Goal: Information Seeking & Learning: Learn about a topic

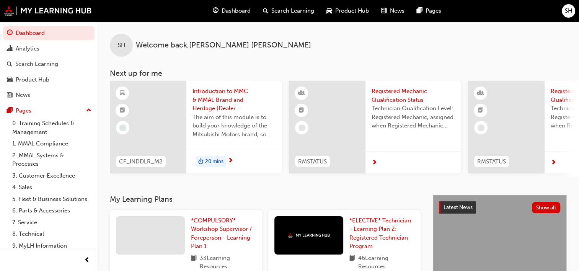
click at [397, 91] on span "Registered Mechanic Qualification Status" at bounding box center [412, 95] width 83 height 17
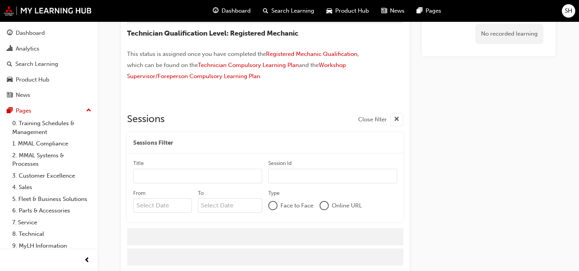
scroll to position [70, 0]
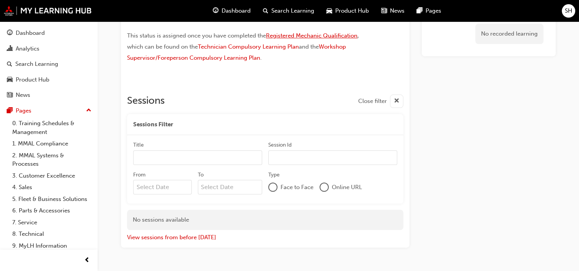
click at [280, 35] on span "Registered Mechanic Qualification" at bounding box center [311, 35] width 91 height 7
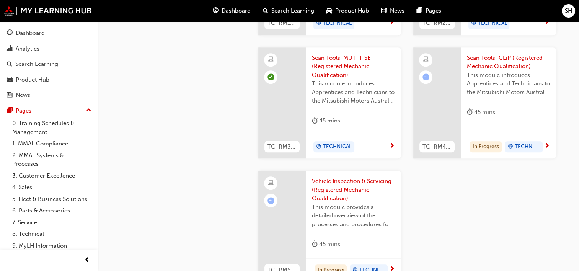
scroll to position [727, 0]
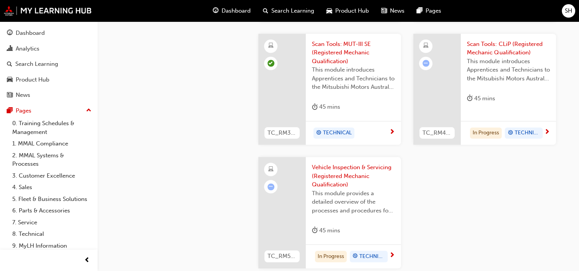
click at [510, 43] on span "Scan Tools: CLiP (Registered Mechanic Qualification)" at bounding box center [508, 48] width 83 height 17
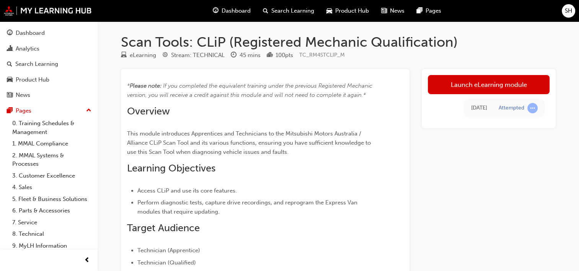
drag, startPoint x: 464, startPoint y: 80, endPoint x: 464, endPoint y: 76, distance: 4.2
click at [464, 80] on link "Launch eLearning module" at bounding box center [489, 84] width 122 height 19
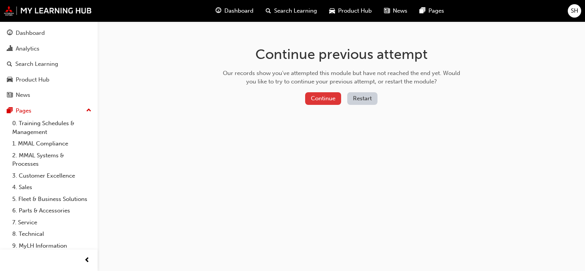
click at [318, 101] on button "Continue" at bounding box center [323, 98] width 36 height 13
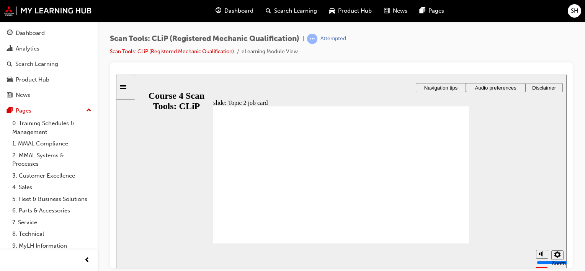
drag, startPoint x: 461, startPoint y: 124, endPoint x: 478, endPoint y: 116, distance: 18.8
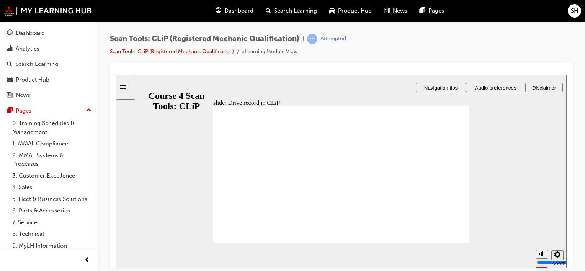
radio input "true"
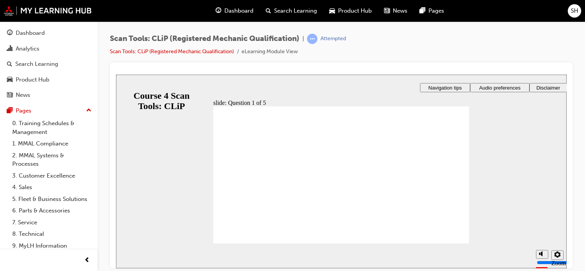
radio input "true"
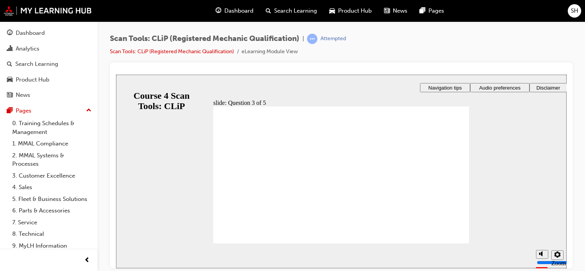
radio input "true"
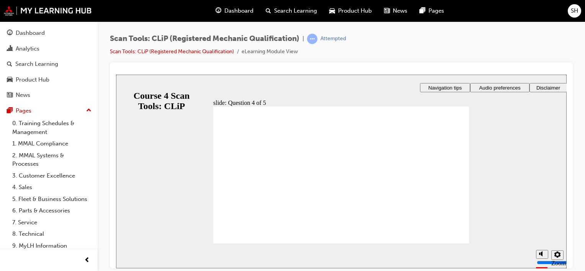
radio input "true"
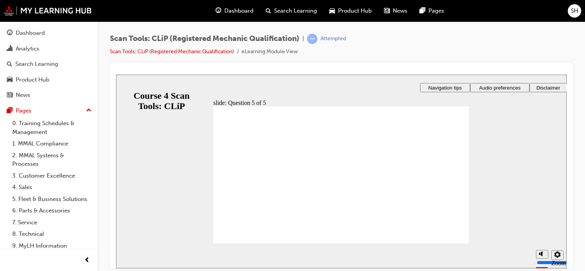
radio input "true"
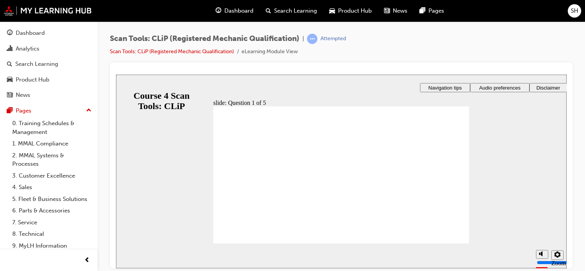
radio input "true"
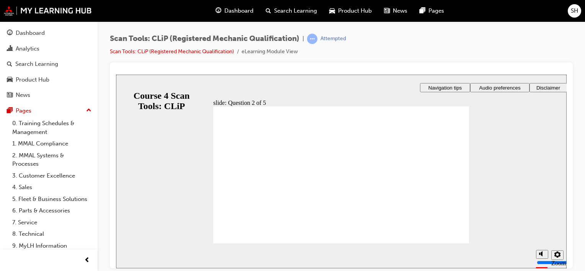
radio input "true"
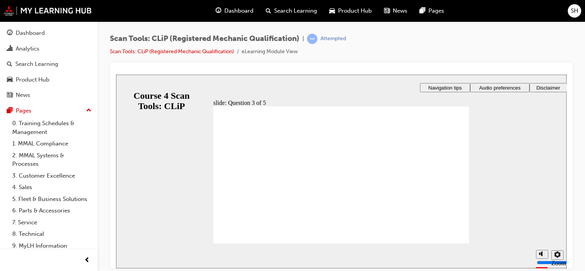
radio input "true"
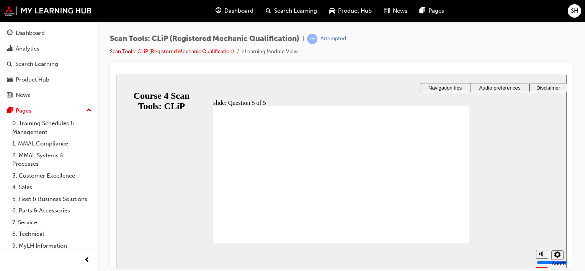
radio input "true"
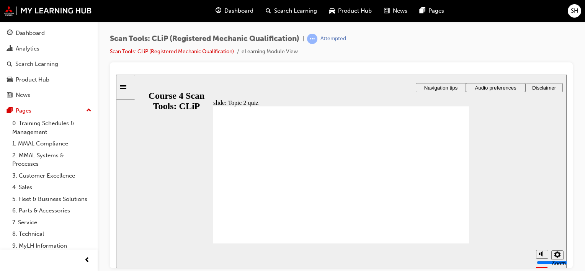
radio input "true"
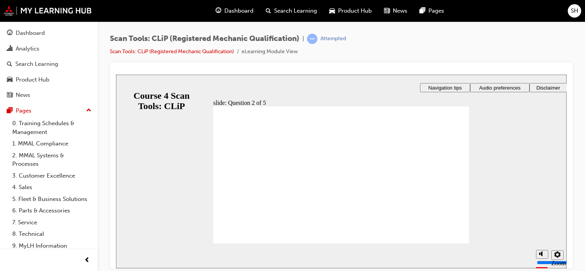
radio input "true"
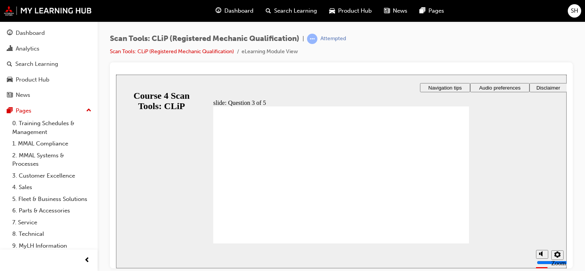
radio input "true"
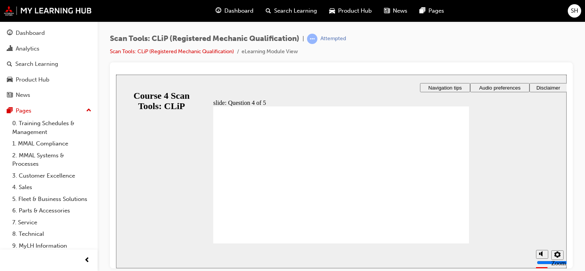
radio input "true"
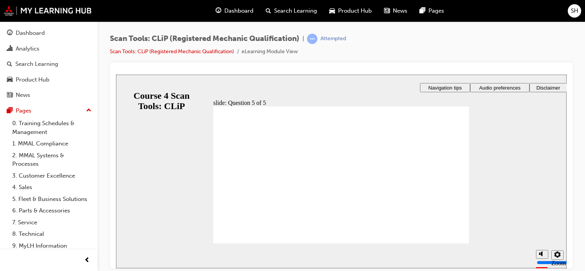
radio input "true"
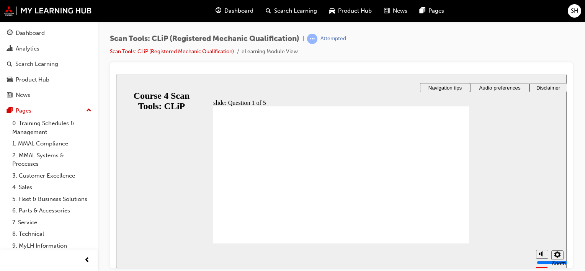
radio input "true"
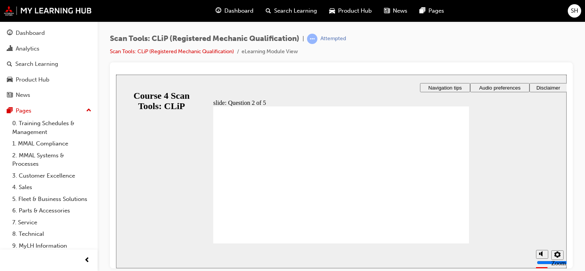
radio input "true"
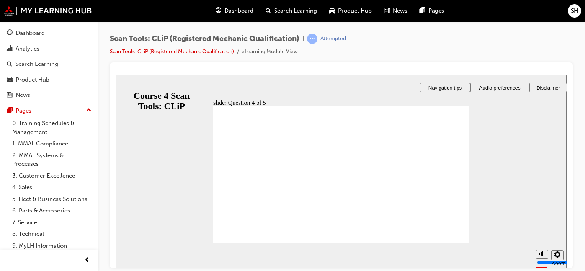
radio input "true"
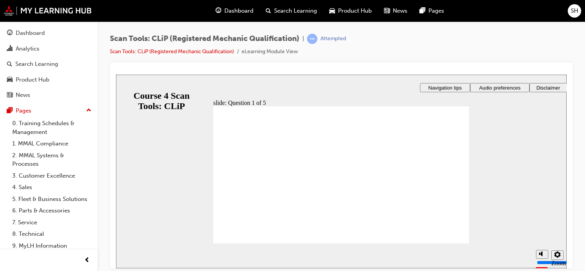
radio input "true"
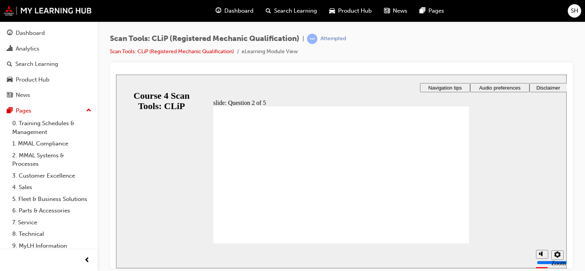
radio input "true"
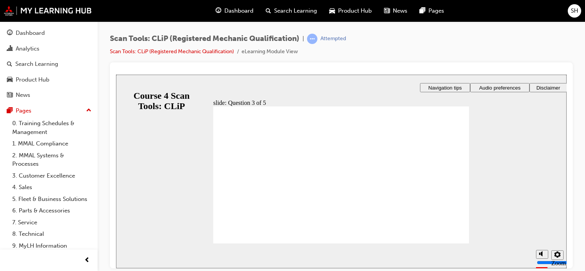
radio input "true"
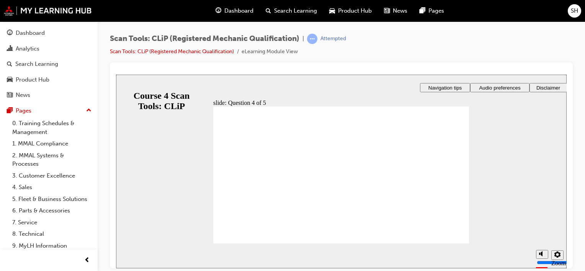
radio input "true"
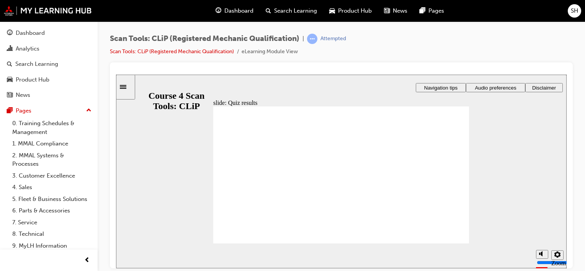
radio input "true"
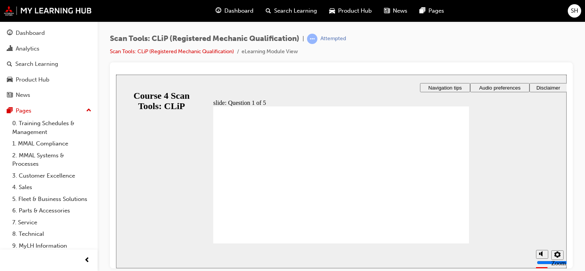
radio input "true"
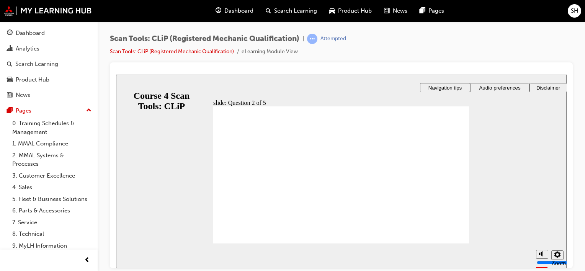
radio input "true"
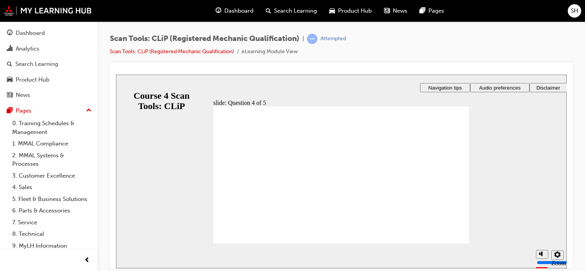
radio input "true"
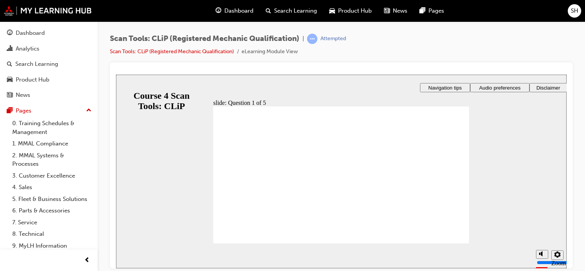
radio input "true"
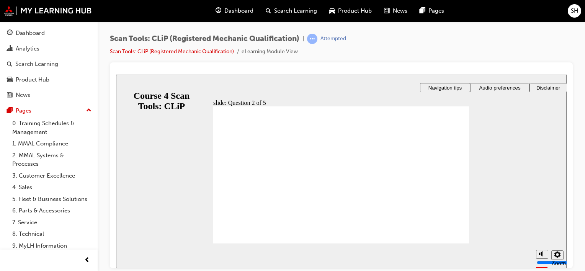
radio input "true"
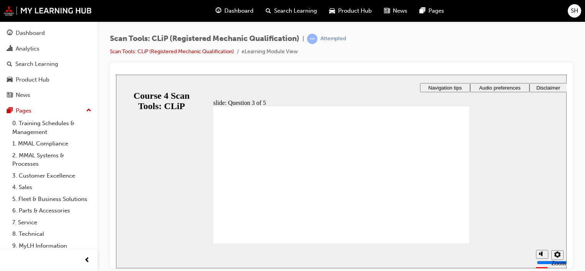
radio input "true"
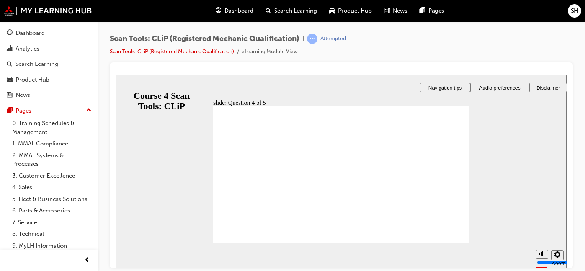
radio input "true"
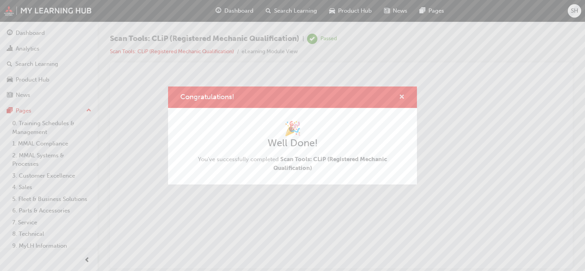
drag, startPoint x: 401, startPoint y: 98, endPoint x: 331, endPoint y: 45, distance: 87.7
click at [401, 98] on span "cross-icon" at bounding box center [402, 97] width 6 height 7
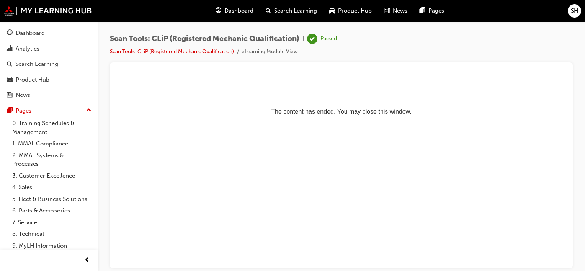
click at [199, 52] on link "Scan Tools: CLiP (Registered Mechanic Qualification)" at bounding box center [172, 51] width 124 height 7
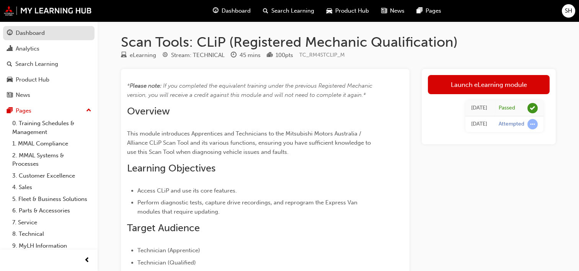
click at [37, 33] on div "Dashboard" at bounding box center [30, 33] width 29 height 9
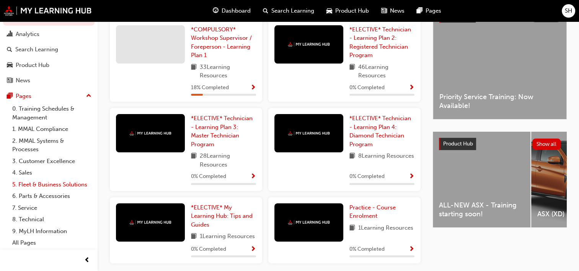
scroll to position [191, 0]
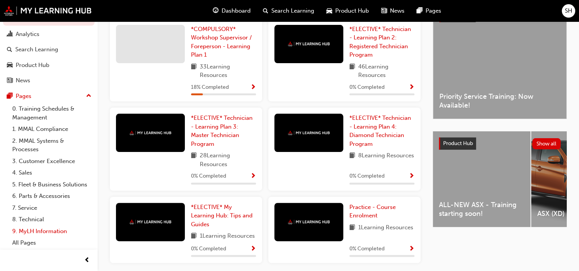
click at [62, 233] on link "9. MyLH Information" at bounding box center [51, 231] width 85 height 12
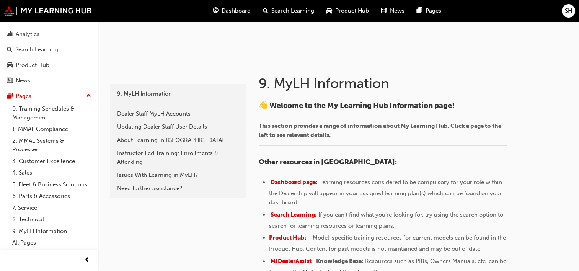
scroll to position [153, 0]
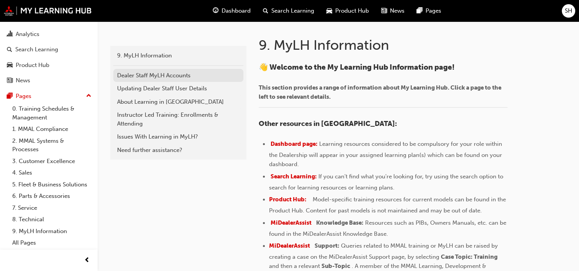
click at [177, 75] on div "Dealer Staff MyLH Accounts" at bounding box center [178, 75] width 122 height 9
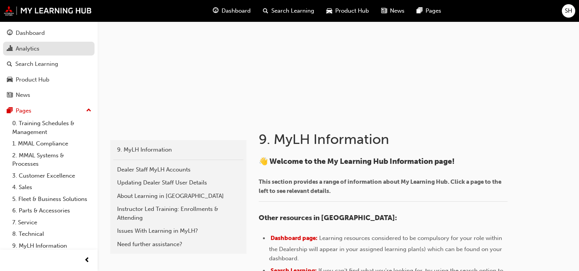
click at [38, 51] on div "Analytics" at bounding box center [28, 48] width 24 height 9
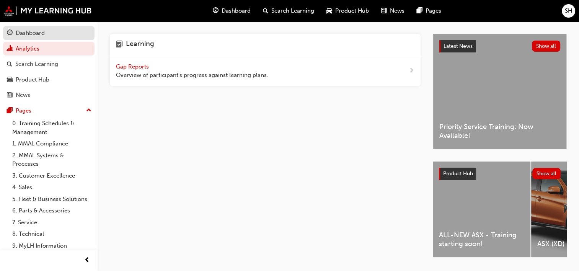
click at [33, 35] on div "Dashboard" at bounding box center [30, 33] width 29 height 9
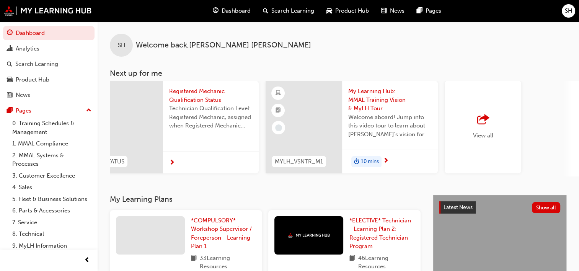
scroll to position [0, 558]
click at [476, 113] on div "View all" at bounding box center [485, 127] width 77 height 93
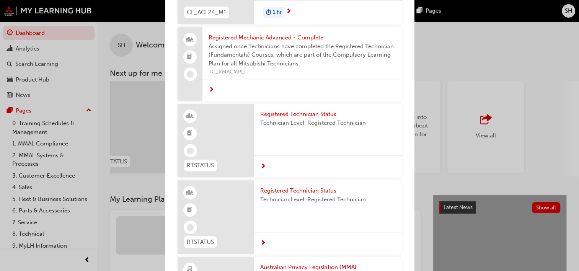
scroll to position [612, 0]
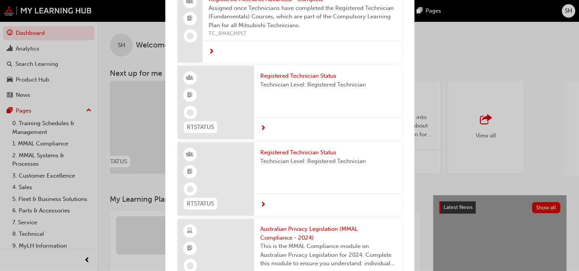
click at [333, 80] on span "Registered Technician Status" at bounding box center [327, 76] width 135 height 9
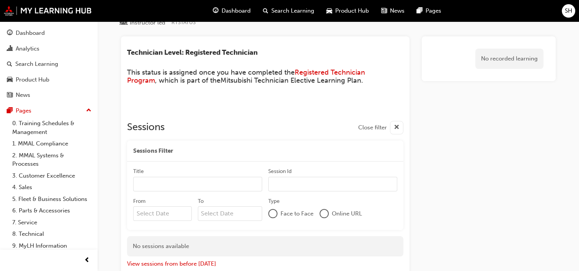
scroll to position [21, 0]
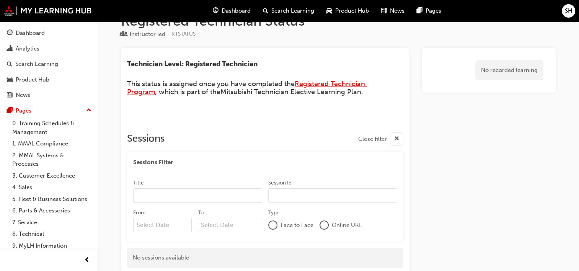
click at [337, 85] on span "Registered Technician Program" at bounding box center [247, 88] width 240 height 17
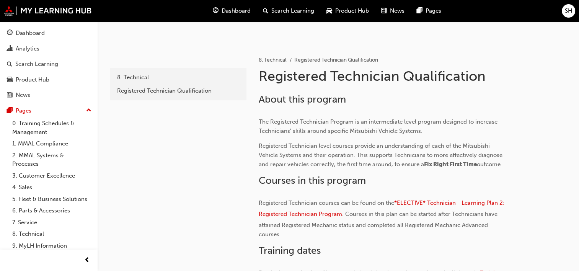
scroll to position [147, 0]
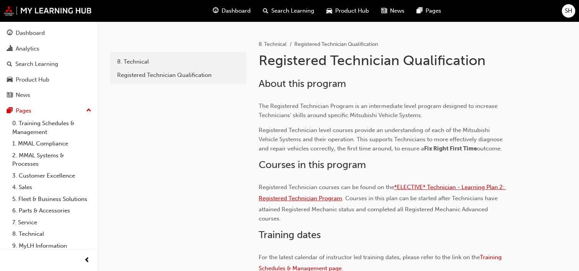
click at [422, 184] on span "*ELECTIVE* Technician - Learning Plan 2: Registered Technician Program" at bounding box center [382, 193] width 247 height 18
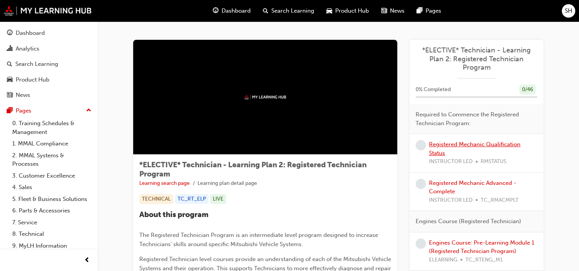
click at [505, 144] on link "Registered Mechanic Qualification Status" at bounding box center [474, 149] width 91 height 16
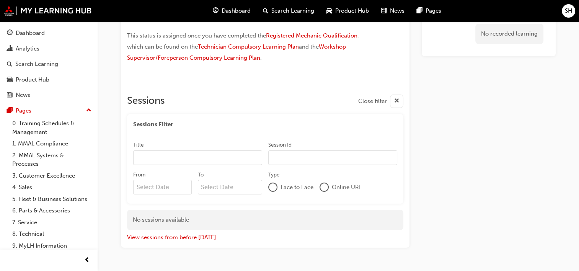
scroll to position [32, 0]
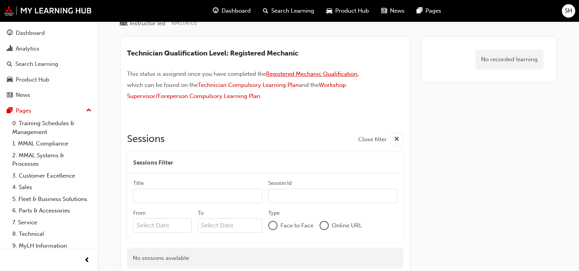
click at [351, 73] on span "Registered Mechanic Qualification" at bounding box center [311, 73] width 91 height 7
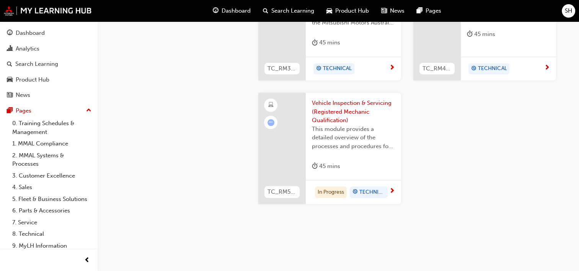
scroll to position [803, 0]
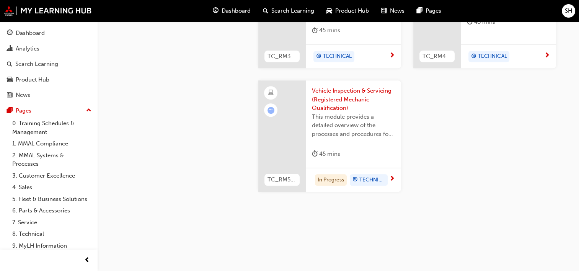
click at [338, 90] on span "Vehicle Inspection & Servicing (Registered Mechanic Qualification)" at bounding box center [353, 99] width 83 height 26
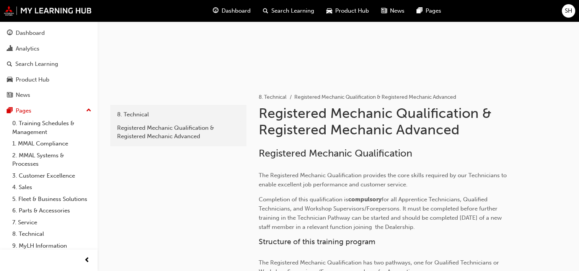
scroll to position [38, 0]
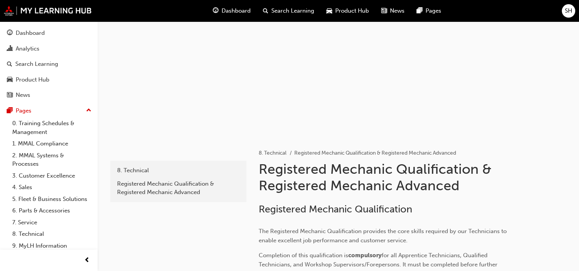
click at [300, 116] on div at bounding box center [338, 59] width 459 height 153
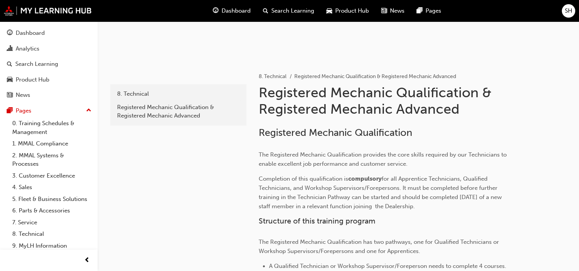
scroll to position [153, 0]
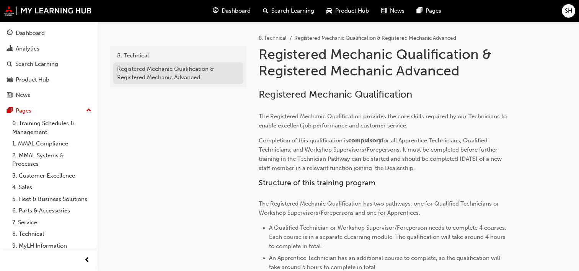
click at [186, 70] on div "Registered Mechanic Qualification & Registered Mechanic Advanced" at bounding box center [178, 73] width 122 height 17
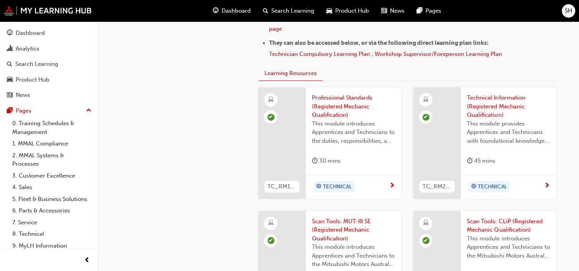
scroll to position [459, 0]
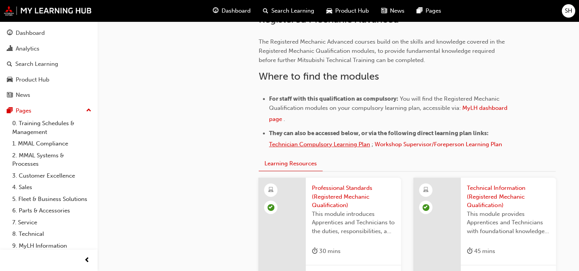
click at [282, 142] on span "Technician Compulsory Learning Plan" at bounding box center [319, 144] width 101 height 7
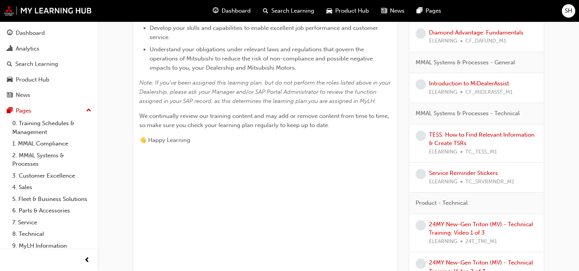
scroll to position [306, 0]
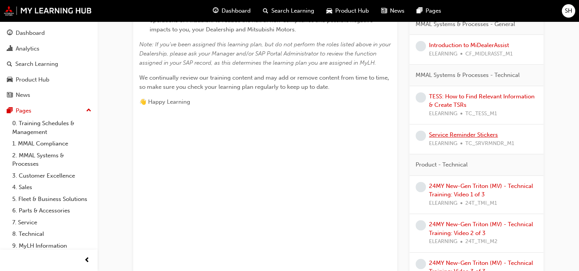
click at [485, 134] on link "Service Reminder Stickers" at bounding box center [463, 134] width 69 height 7
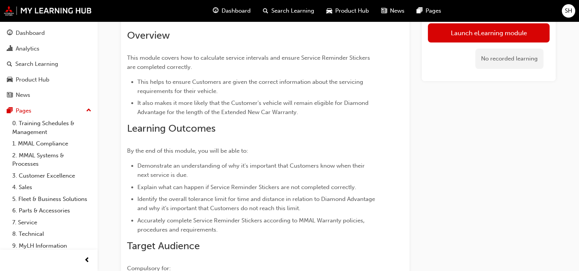
scroll to position [63, 0]
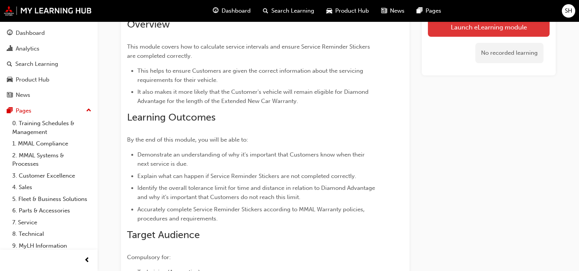
click at [440, 31] on link "Launch eLearning module" at bounding box center [489, 27] width 122 height 19
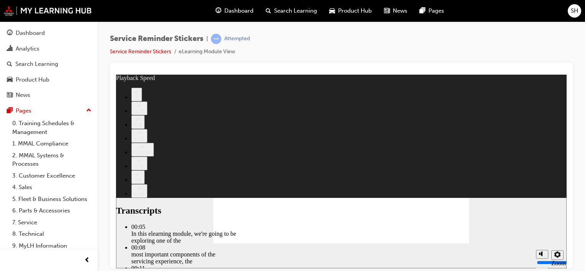
type input "98"
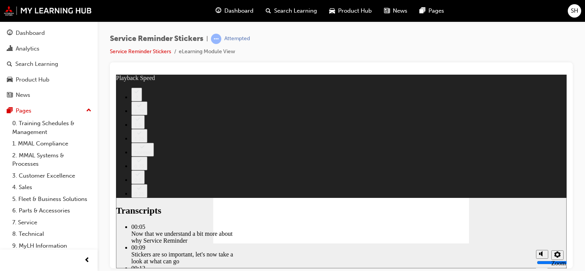
type input "135"
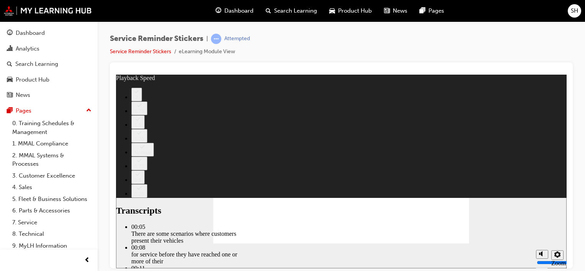
type input "166"
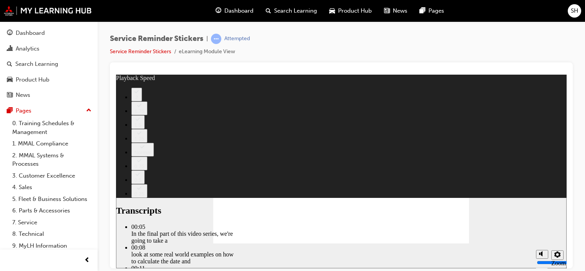
type input "199"
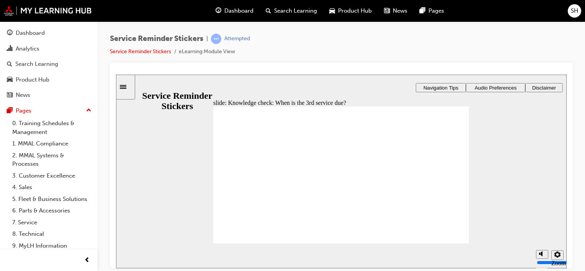
radio input "true"
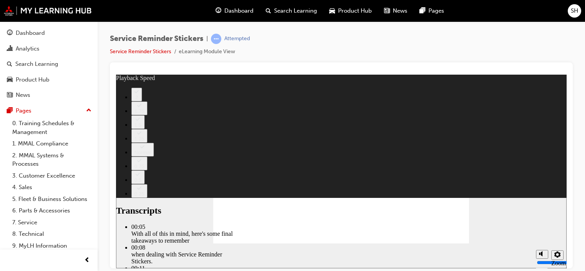
type input "110"
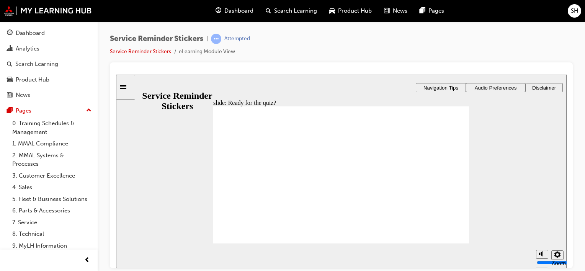
radio input "true"
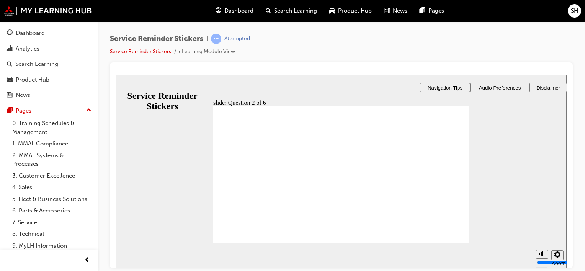
radio input "true"
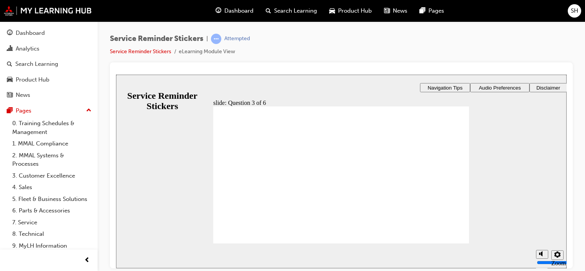
drag, startPoint x: 423, startPoint y: 174, endPoint x: 308, endPoint y: 155, distance: 117.0
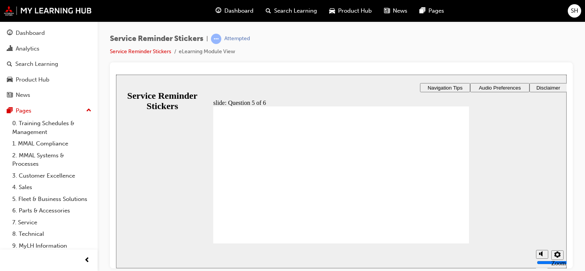
checkbox input "true"
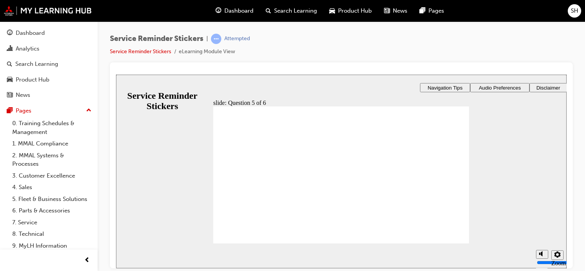
checkbox input "true"
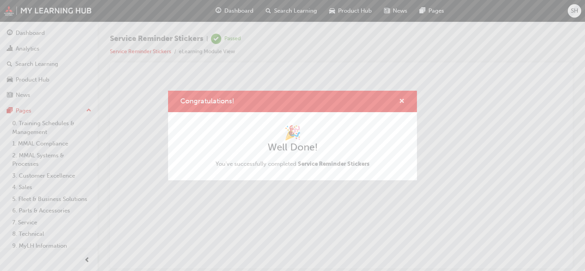
drag, startPoint x: 402, startPoint y: 99, endPoint x: 326, endPoint y: 35, distance: 99.0
click at [402, 99] on span "cross-icon" at bounding box center [402, 101] width 6 height 7
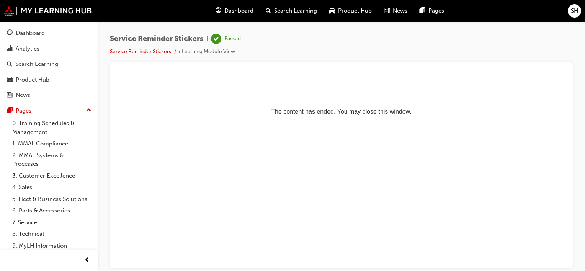
click at [236, 12] on span "Dashboard" at bounding box center [238, 11] width 29 height 9
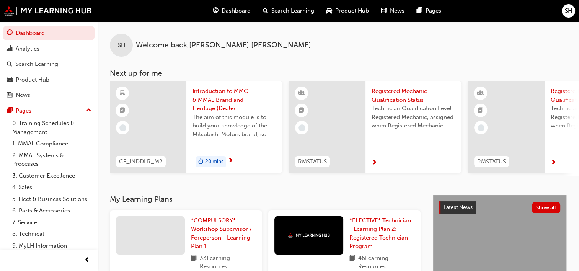
click at [382, 92] on span "Registered Mechanic Qualification Status" at bounding box center [412, 95] width 83 height 17
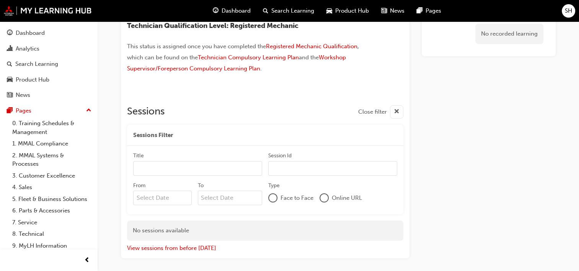
scroll to position [70, 0]
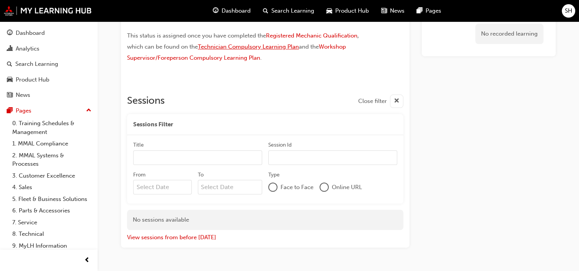
click at [272, 47] on span "Technician Compulsory Learning Plan" at bounding box center [248, 46] width 101 height 7
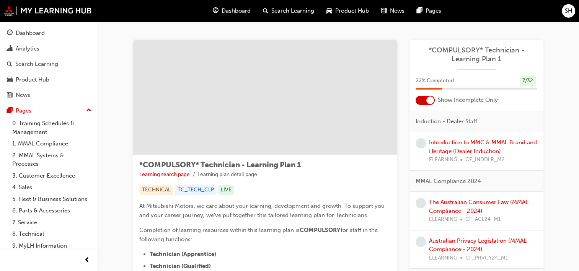
click at [428, 101] on div at bounding box center [430, 100] width 8 height 8
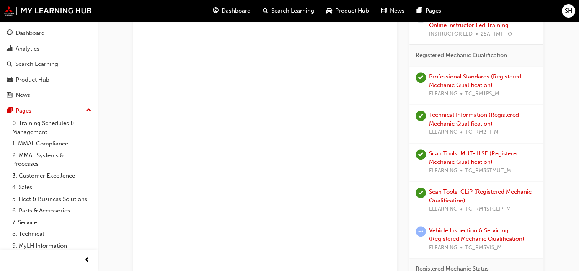
scroll to position [727, 0]
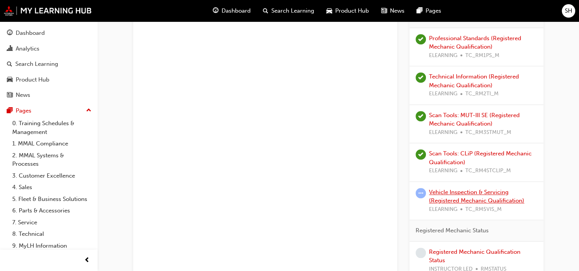
click at [502, 190] on link "Vehicle Inspection & Servicing (Registered Mechanic Qualification)" at bounding box center [476, 197] width 95 height 16
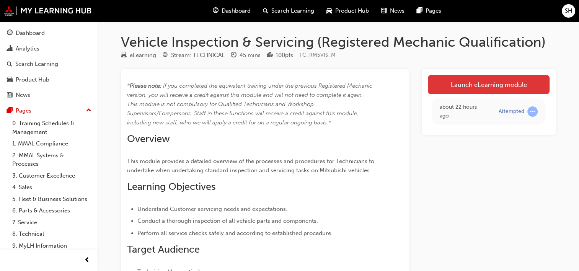
click at [496, 88] on link "Launch eLearning module" at bounding box center [489, 84] width 122 height 19
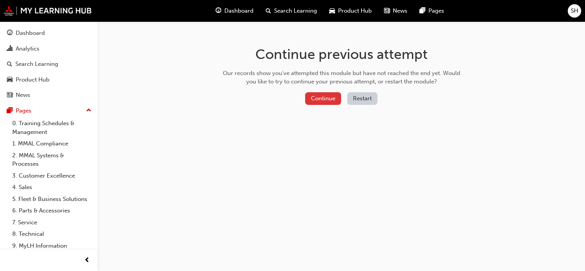
click at [323, 98] on button "Continue" at bounding box center [323, 98] width 36 height 13
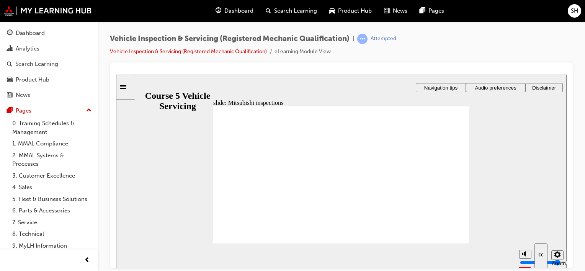
drag, startPoint x: 462, startPoint y: 137, endPoint x: 542, endPoint y: 154, distance: 81.0
drag, startPoint x: 451, startPoint y: 238, endPoint x: 478, endPoint y: 215, distance: 35.6
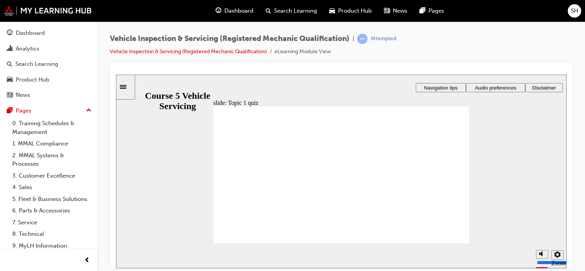
radio input "true"
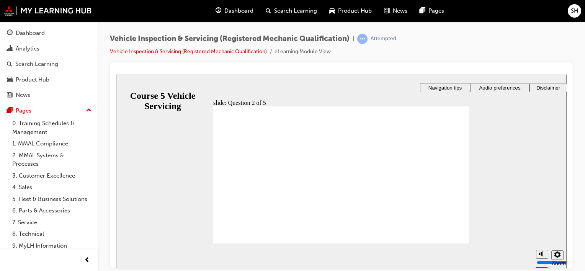
checkbox input "true"
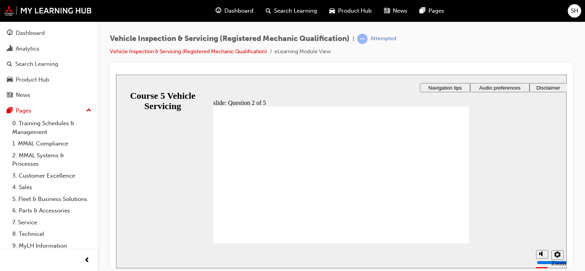
radio input "true"
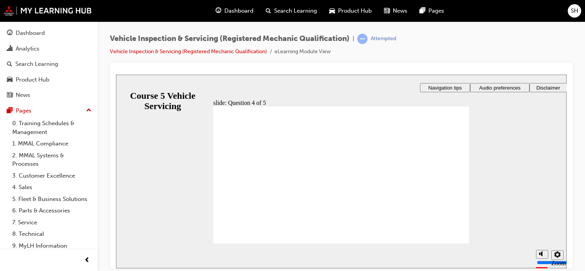
radio input "true"
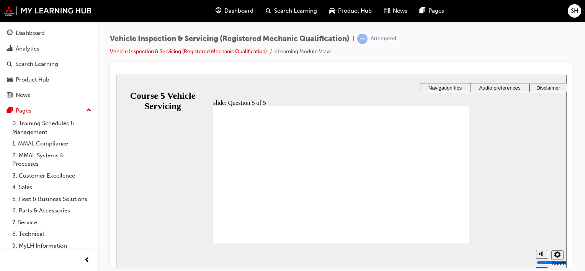
drag, startPoint x: 456, startPoint y: 235, endPoint x: 487, endPoint y: 218, distance: 35.4
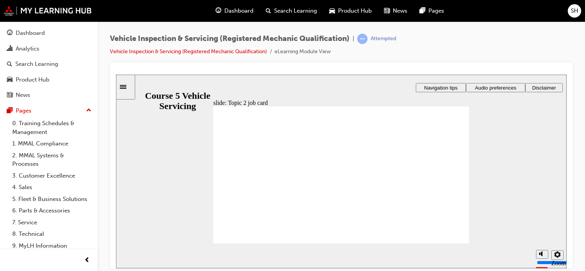
radio input "true"
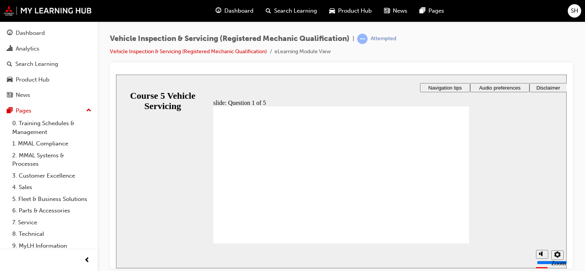
radio input "true"
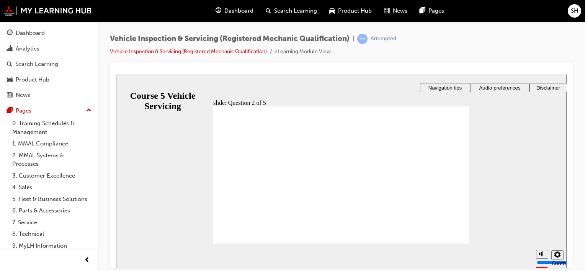
checkbox input "true"
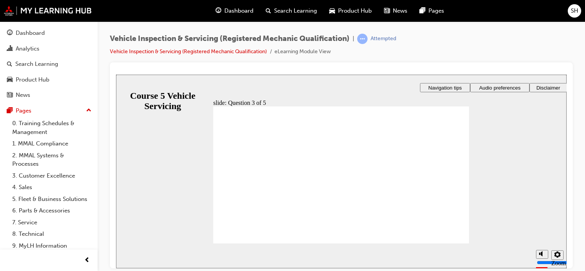
checkbox input "true"
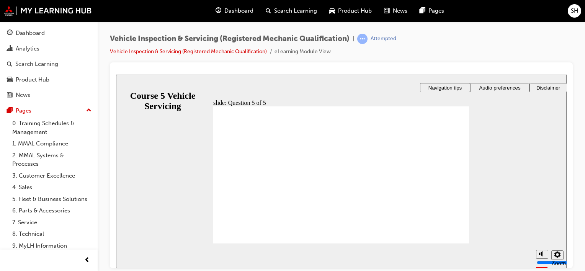
checkbox input "true"
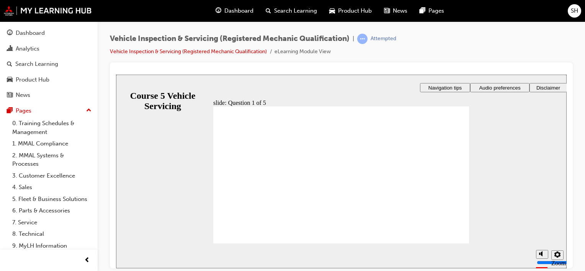
radio input "true"
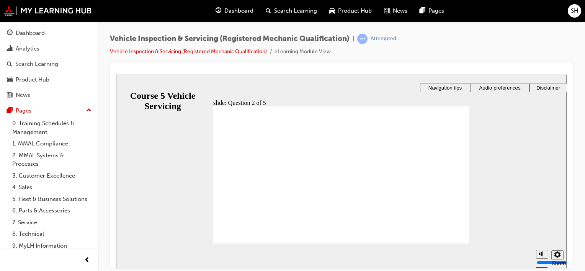
checkbox input "true"
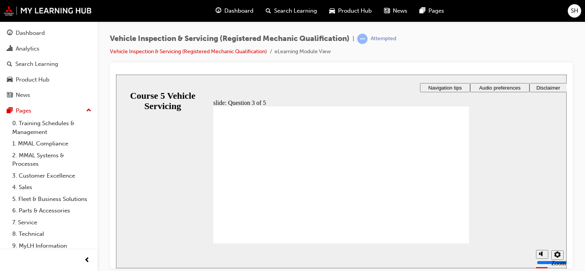
checkbox input "true"
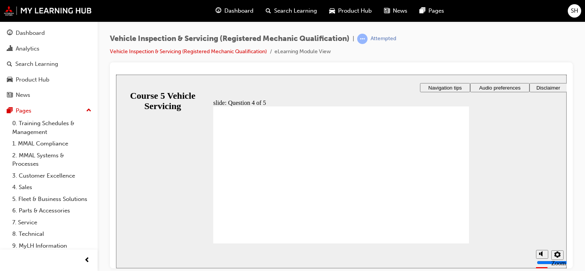
drag, startPoint x: 228, startPoint y: 163, endPoint x: 339, endPoint y: 204, distance: 118.5
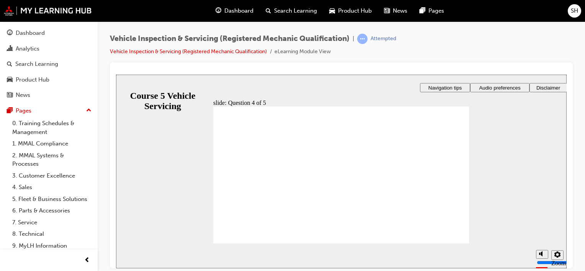
checkbox input "true"
checkbox input "false"
checkbox input "true"
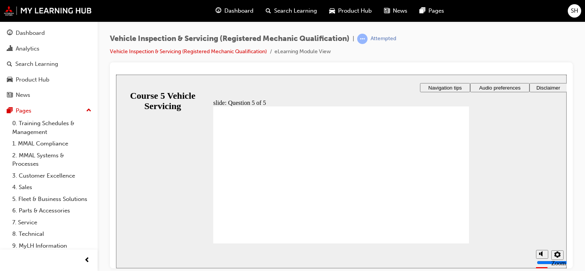
radio input "true"
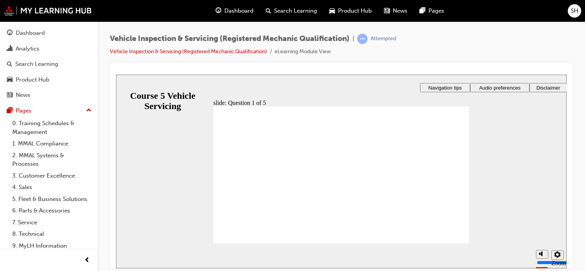
radio input "true"
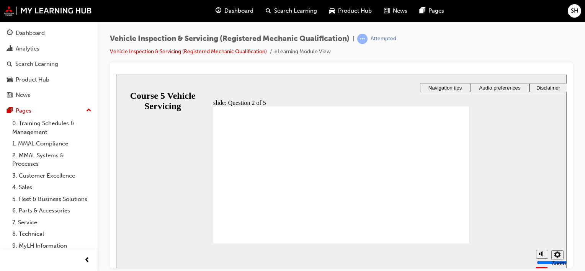
checkbox input "true"
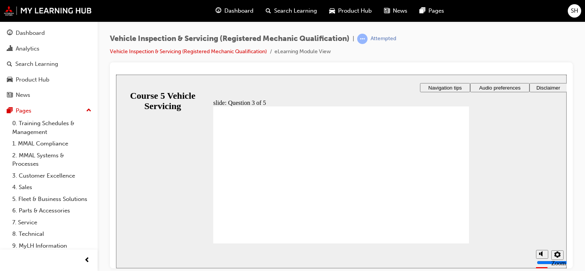
checkbox input "true"
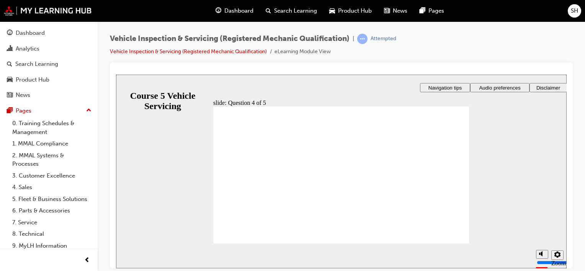
checkbox input "true"
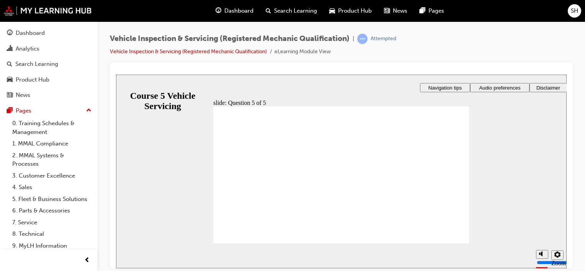
drag, startPoint x: 456, startPoint y: 239, endPoint x: 490, endPoint y: 218, distance: 40.1
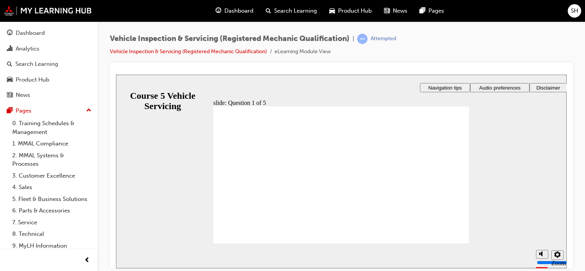
radio input "true"
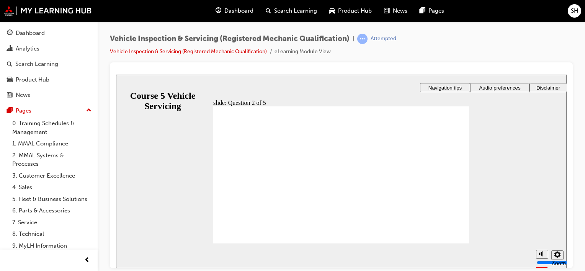
checkbox input "true"
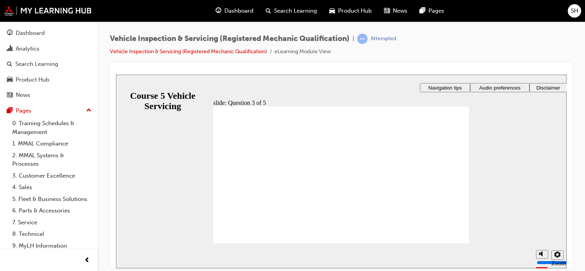
checkbox input "true"
radio input "true"
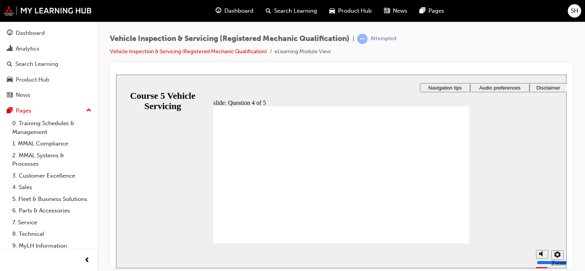
radio input "true"
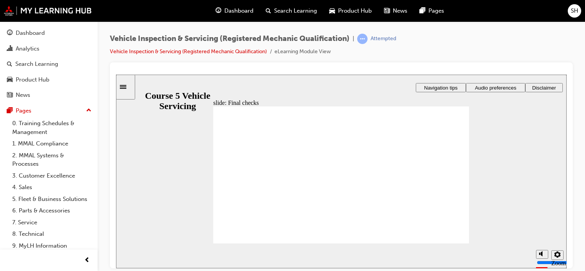
radio input "true"
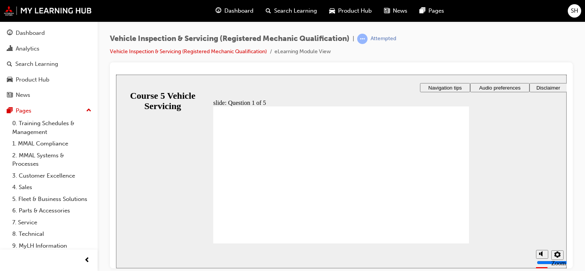
radio input "true"
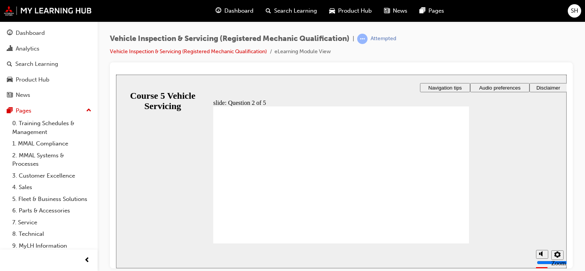
checkbox input "true"
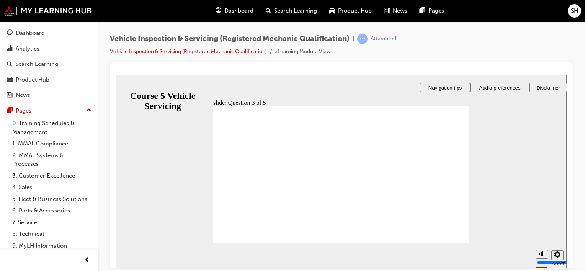
radio input "true"
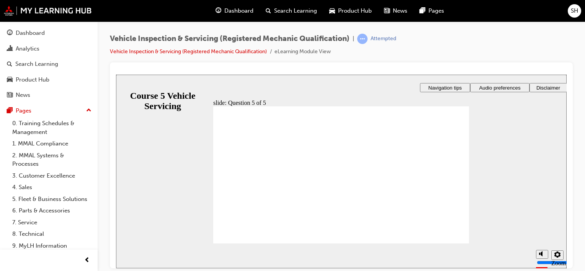
radio input "true"
drag, startPoint x: 332, startPoint y: 207, endPoint x: 375, endPoint y: 209, distance: 43.3
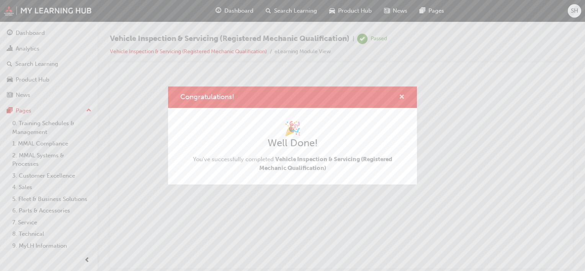
click at [402, 96] on span "cross-icon" at bounding box center [402, 97] width 6 height 7
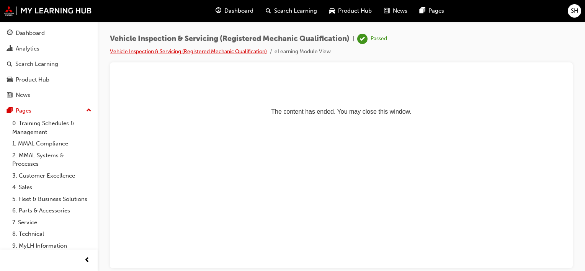
click at [239, 52] on link "Vehicle Inspection & Servicing (Registered Mechanic Qualification)" at bounding box center [188, 51] width 157 height 7
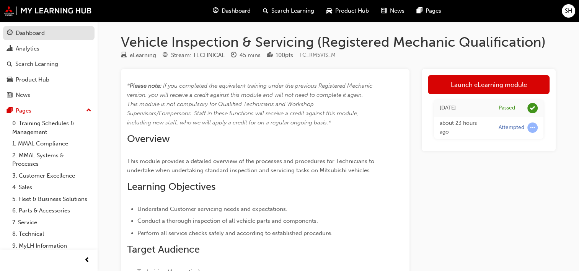
click at [24, 32] on div "Dashboard" at bounding box center [30, 33] width 29 height 9
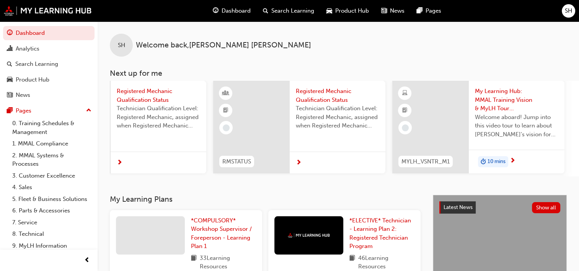
scroll to position [0, 430]
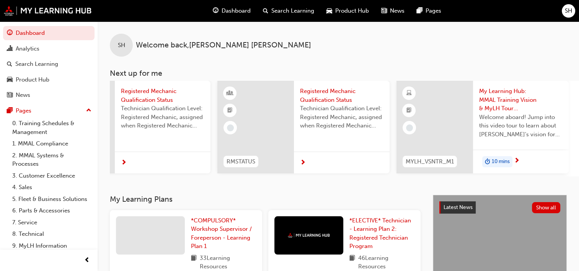
click at [334, 90] on span "Registered Mechanic Qualification Status" at bounding box center [341, 95] width 83 height 17
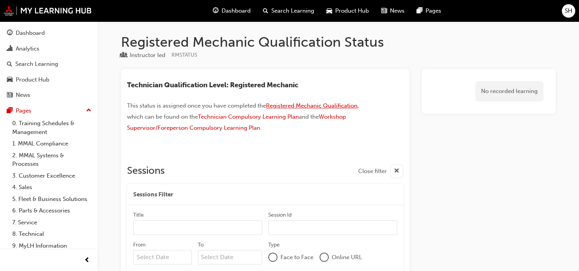
click at [335, 106] on span "Registered Mechanic Qualification" at bounding box center [311, 105] width 91 height 7
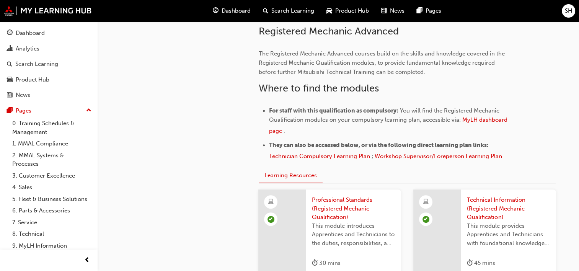
scroll to position [459, 0]
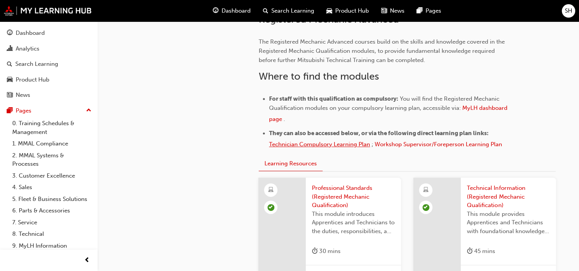
click at [337, 142] on span "Technician Compulsory Learning Plan" at bounding box center [319, 144] width 101 height 7
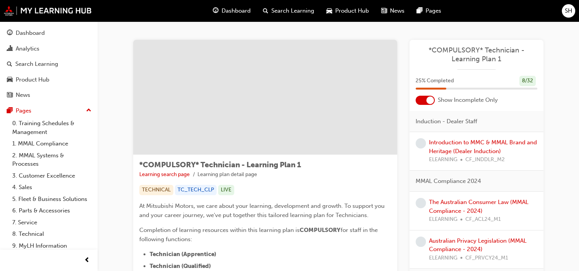
click at [425, 100] on div at bounding box center [424, 100] width 19 height 9
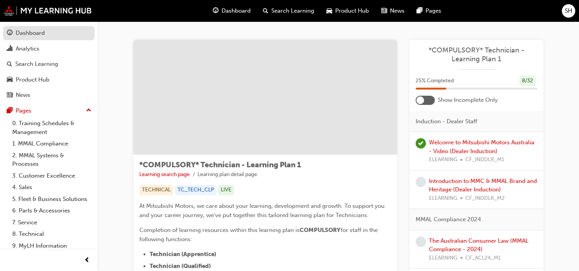
click at [37, 33] on div "Dashboard" at bounding box center [30, 33] width 29 height 9
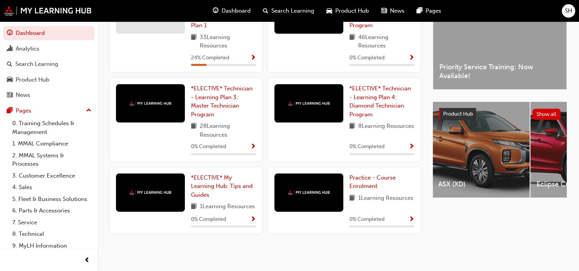
scroll to position [0, 101]
click at [483, 150] on div "ASX (XD)" at bounding box center [479, 150] width 98 height 96
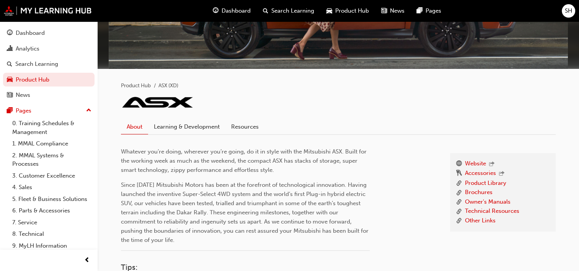
scroll to position [115, 0]
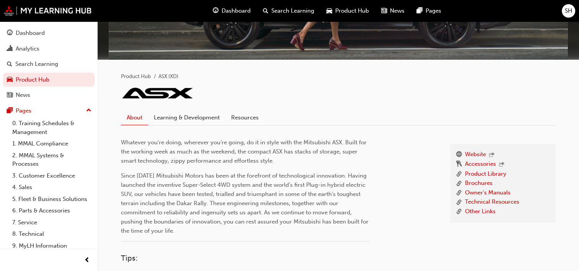
click at [210, 115] on link "Learning & Development" at bounding box center [186, 117] width 77 height 15
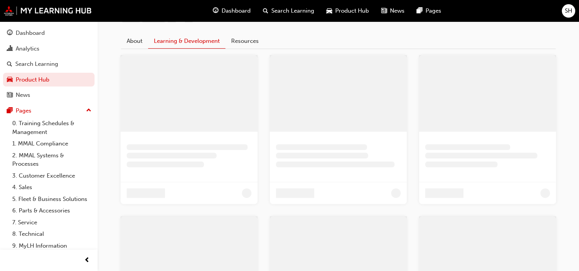
scroll to position [125, 0]
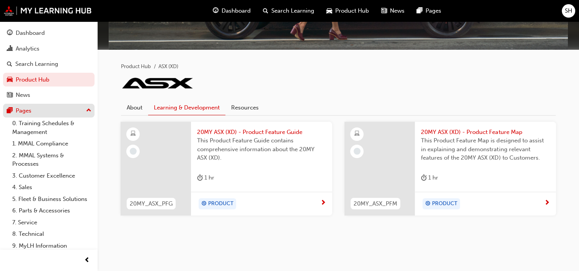
click at [86, 112] on span "up-icon" at bounding box center [88, 111] width 5 height 10
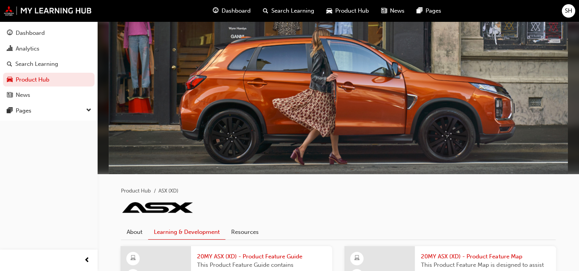
scroll to position [0, 0]
